Goal: Book appointment/travel/reservation

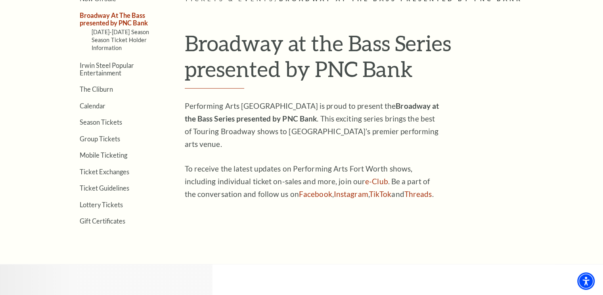
scroll to position [231, 0]
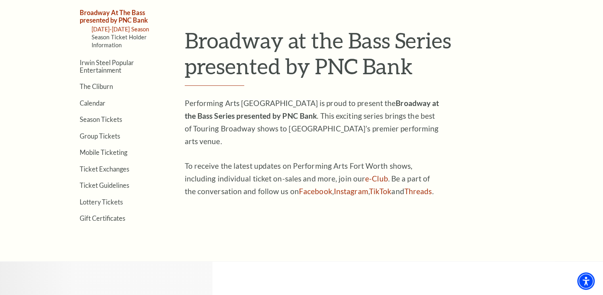
click at [130, 31] on link "[DATE]-[DATE] Season" at bounding box center [121, 29] width 58 height 7
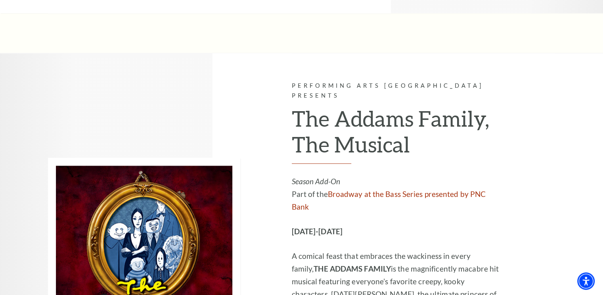
scroll to position [1391, 0]
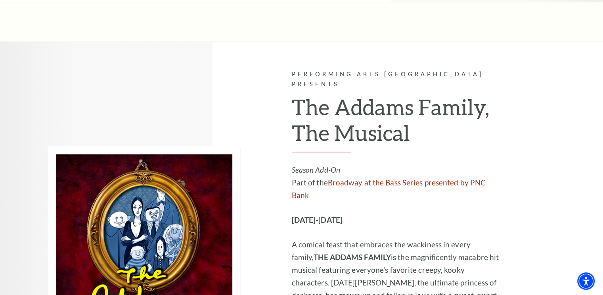
click at [335, 252] on strong "THE ADDAMS FAMILY" at bounding box center [352, 256] width 77 height 9
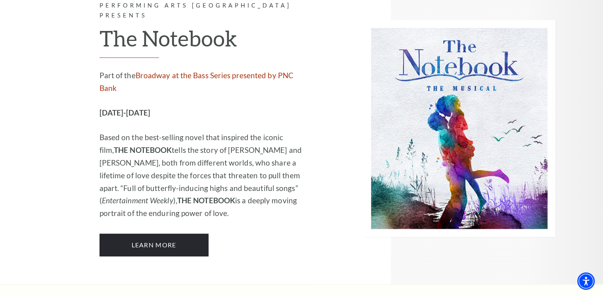
scroll to position [5049, 0]
